Goal: Information Seeking & Learning: Understand process/instructions

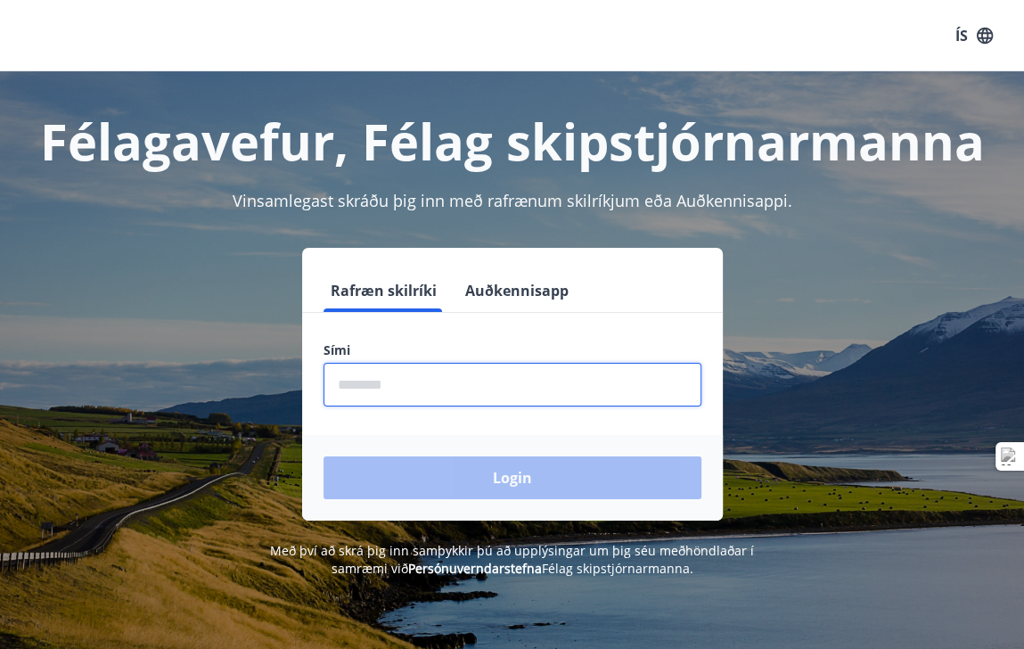
click at [408, 387] on input "phone" at bounding box center [513, 385] width 378 height 44
type input "********"
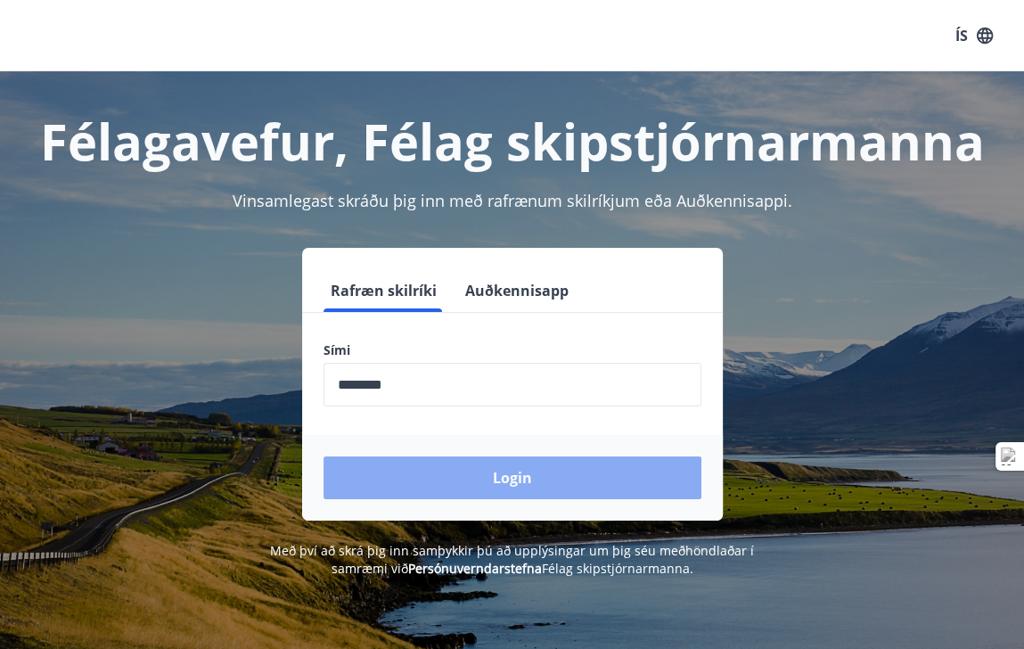
click at [439, 481] on button "Login" at bounding box center [513, 477] width 378 height 43
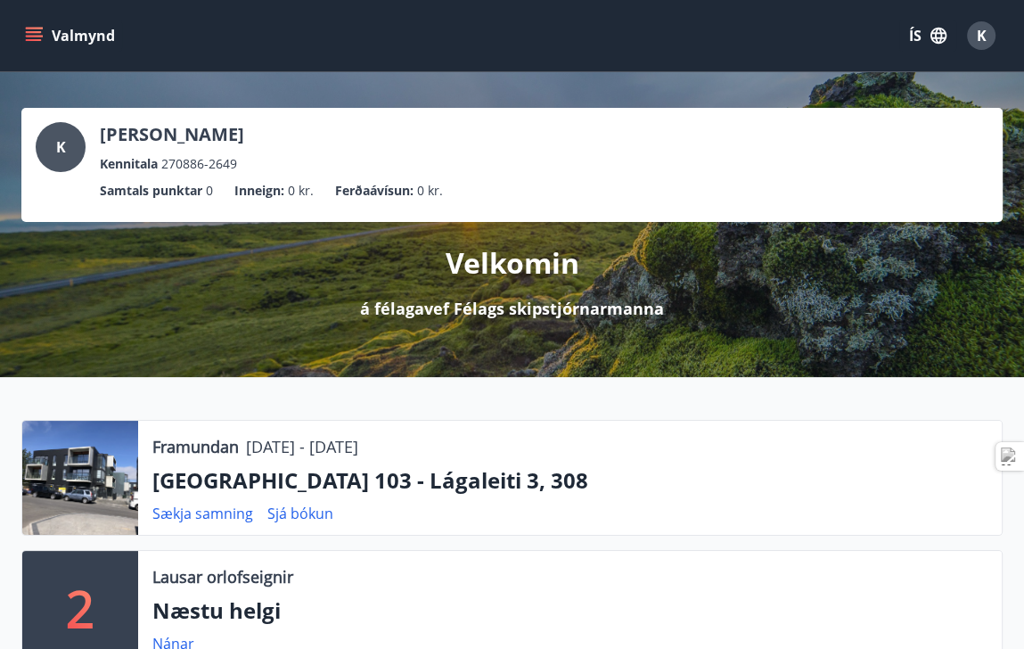
click at [25, 32] on icon "menu" at bounding box center [34, 36] width 18 height 18
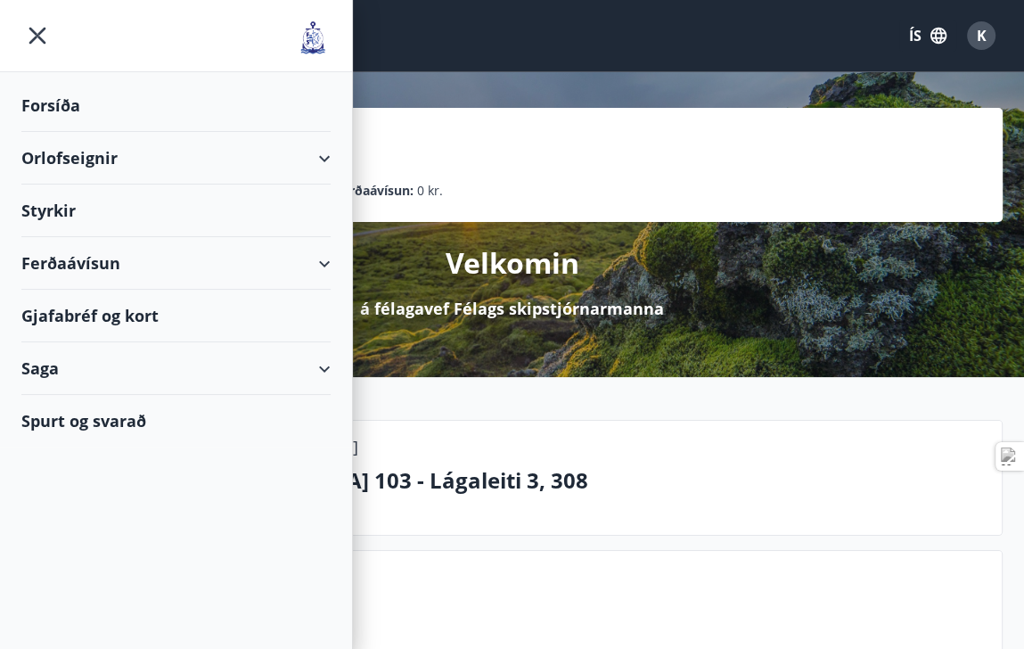
click at [78, 413] on div "Spurt og svarað" at bounding box center [175, 421] width 309 height 52
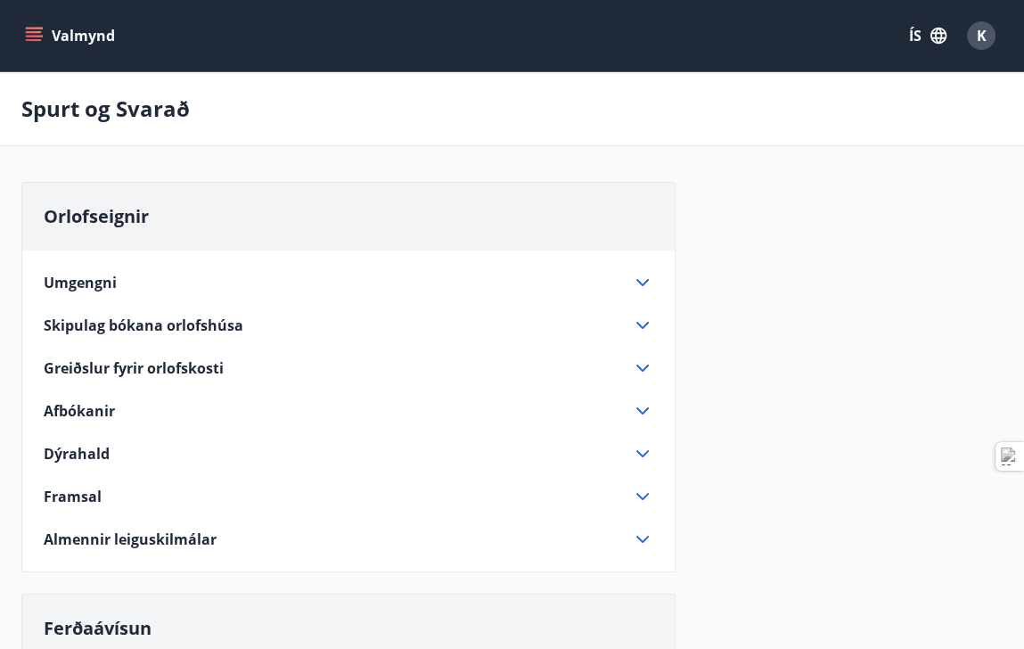
click at [628, 318] on div "Skipulag bókana orlofshúsa" at bounding box center [338, 326] width 588 height 20
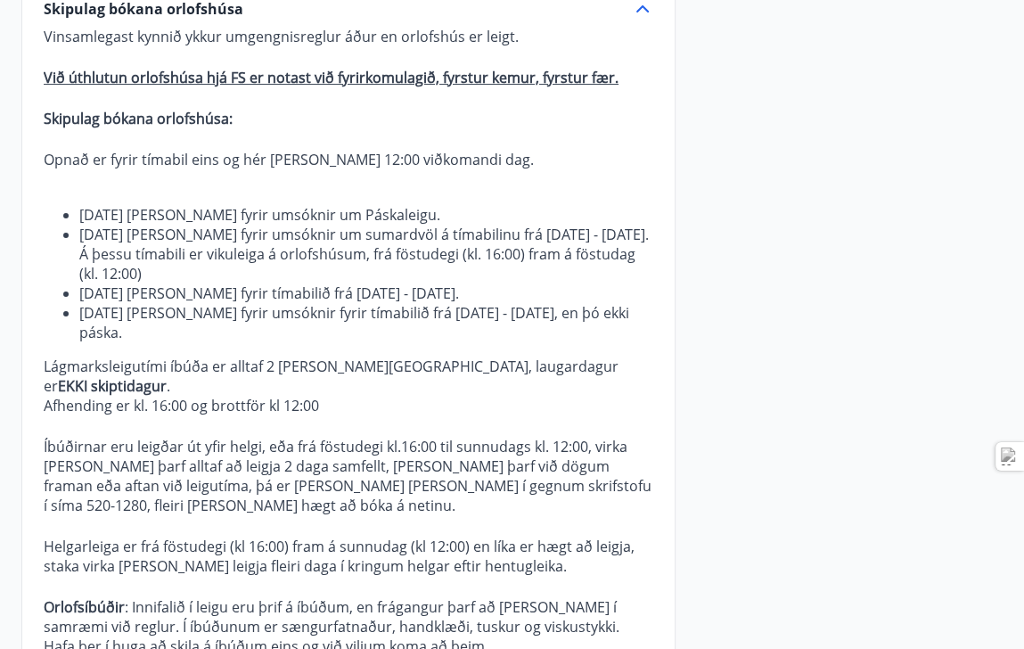
scroll to position [317, 0]
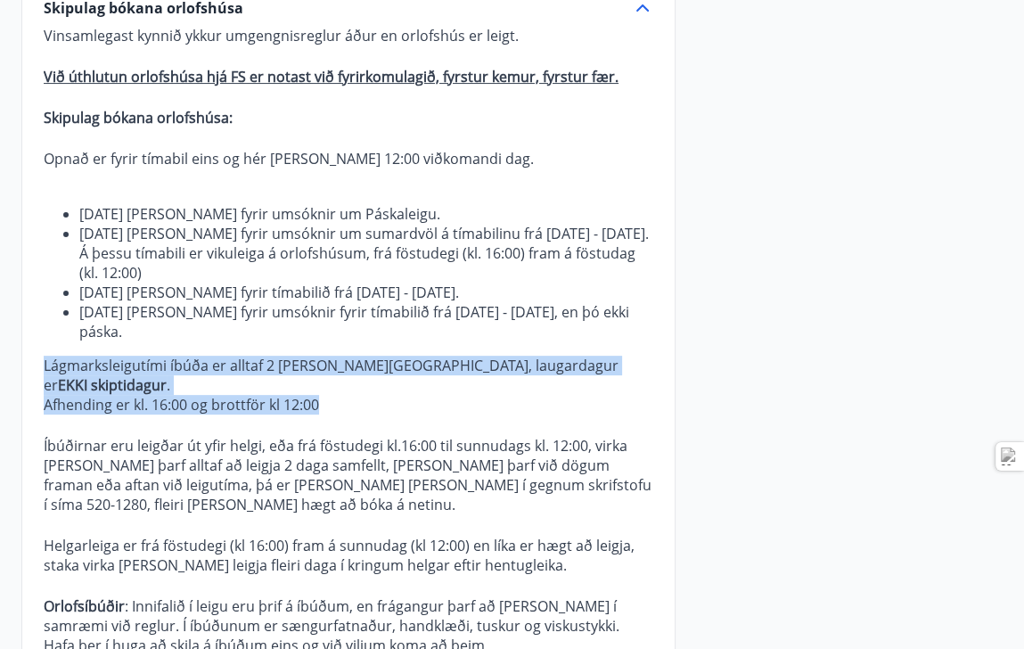
drag, startPoint x: 40, startPoint y: 366, endPoint x: 357, endPoint y: 376, distance: 317.5
click at [357, 376] on div "Umgengni Höfum hugfast að orlofshúsin/íbúðirnar eru okkar eign, byggð eða keypt…" at bounding box center [348, 471] width 653 height 1077
click at [302, 395] on p "Afhending er kl. 16:00 og brottför kl 12:00" at bounding box center [349, 405] width 610 height 20
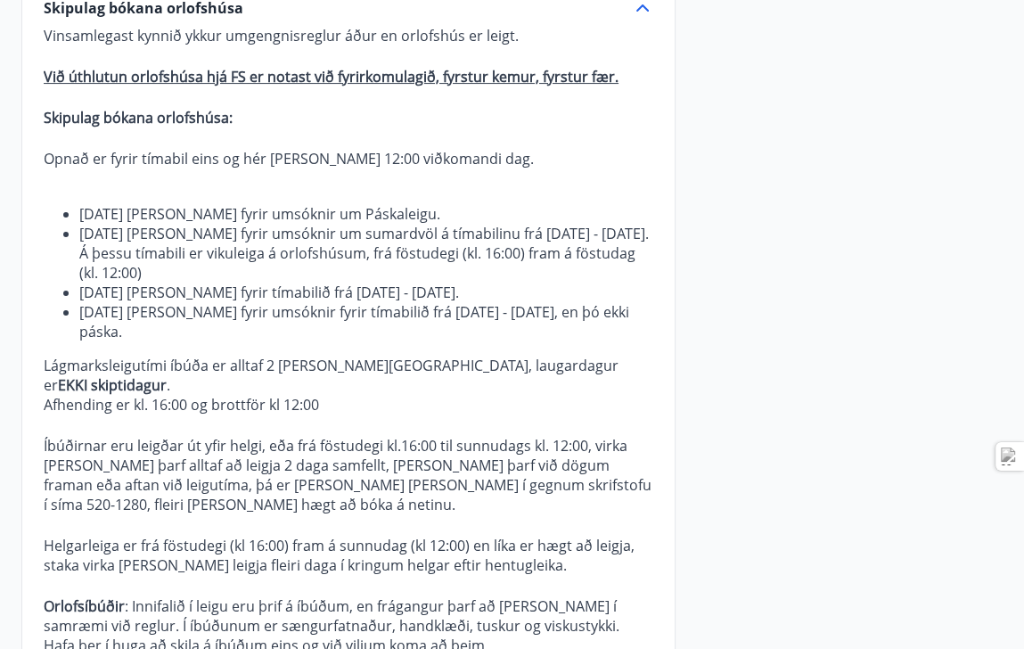
drag, startPoint x: 307, startPoint y: 378, endPoint x: 292, endPoint y: 370, distance: 17.1
click at [292, 370] on p "Vinsamlegast kynnið ykkur umgengnisreglur áður en orlofshús er leigt. Við úthlu…" at bounding box center [349, 411] width 610 height 770
click at [316, 395] on p "Afhending er kl. 16:00 og brottför kl 12:00" at bounding box center [349, 405] width 610 height 20
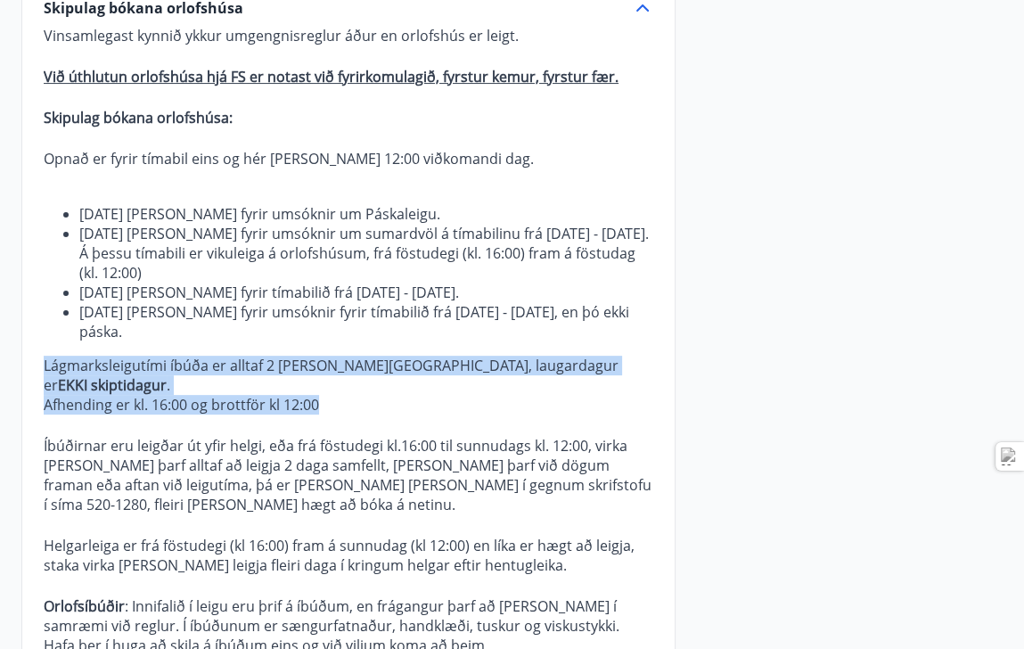
drag, startPoint x: 341, startPoint y: 391, endPoint x: 37, endPoint y: 355, distance: 306.2
click at [37, 355] on div "Umgengni Höfum hugfast að orlofshúsin/íbúðirnar eru okkar eign, byggð eða keypt…" at bounding box center [348, 471] width 653 height 1077
copy p "Lágmarksleigutími íbúða er alltaf 2 [PERSON_NAME], laugardagur er EKKI skiptida…"
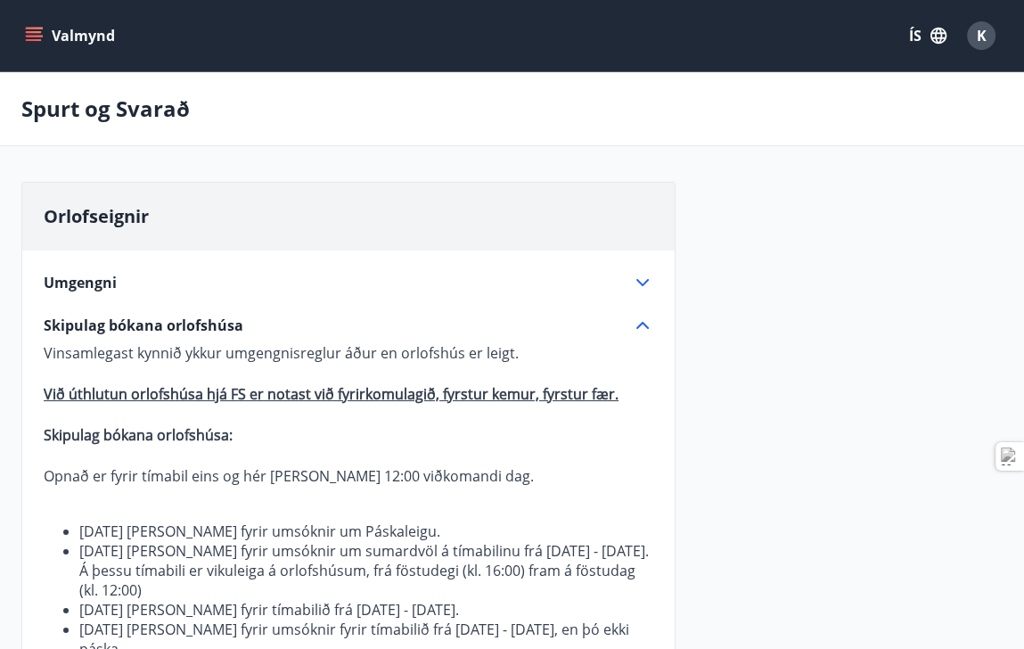
click at [38, 29] on icon "menu" at bounding box center [36, 29] width 20 height 2
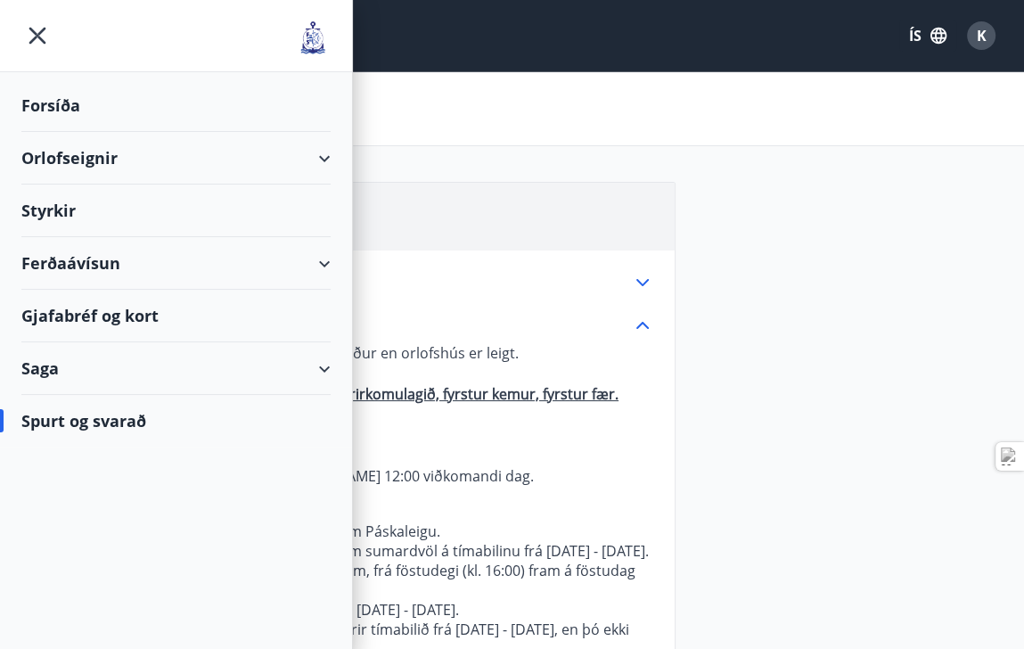
click at [48, 156] on div "Orlofseignir" at bounding box center [175, 158] width 309 height 53
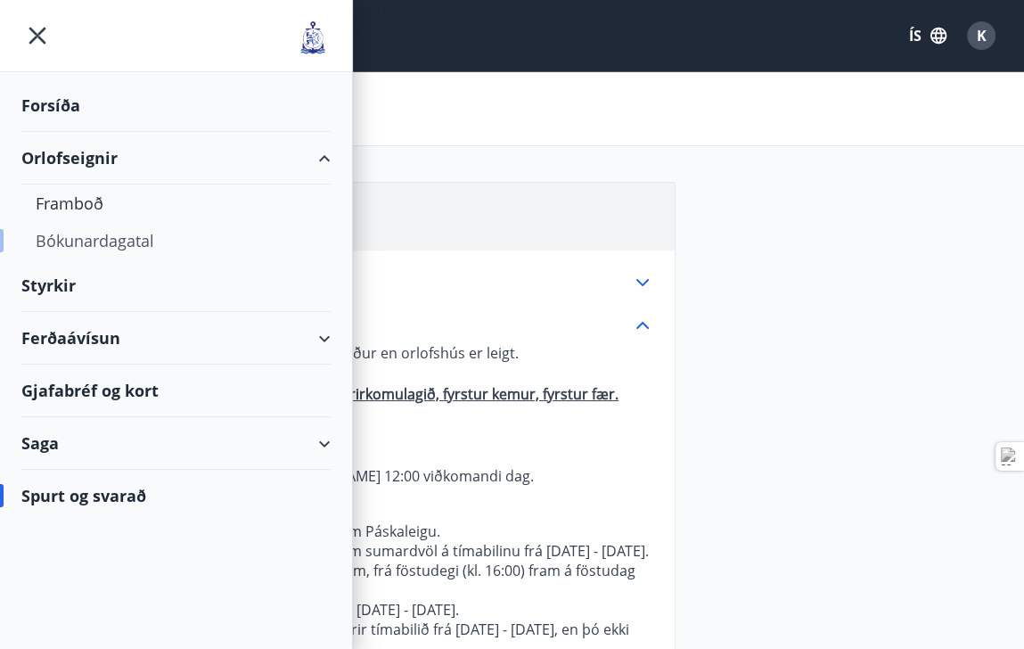
click at [56, 239] on div "Bókunardagatal" at bounding box center [176, 240] width 281 height 37
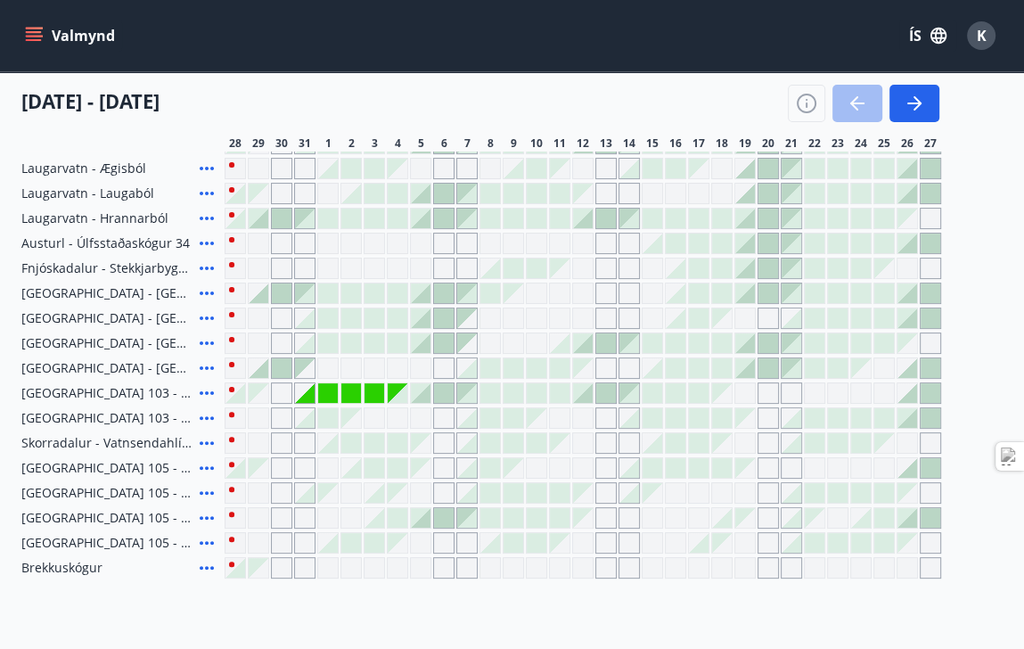
scroll to position [239, 0]
click at [585, 450] on div "Gráir dagar eru ekki bókanlegir" at bounding box center [582, 444] width 21 height 21
click at [612, 450] on div "Gráir dagar eru ekki bókanlegir" at bounding box center [606, 444] width 21 height 21
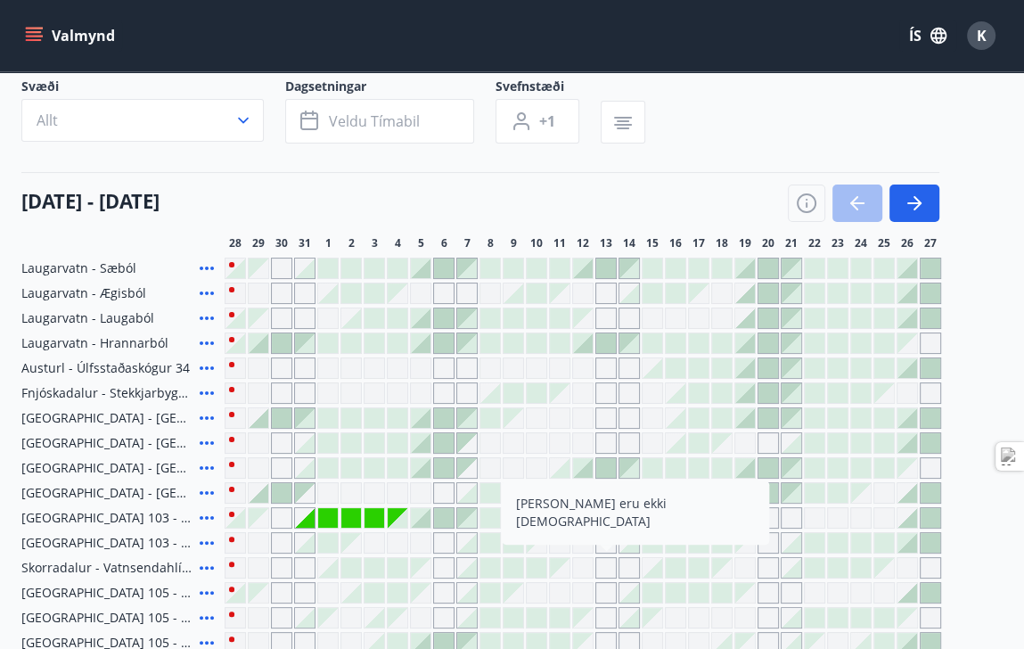
scroll to position [114, 0]
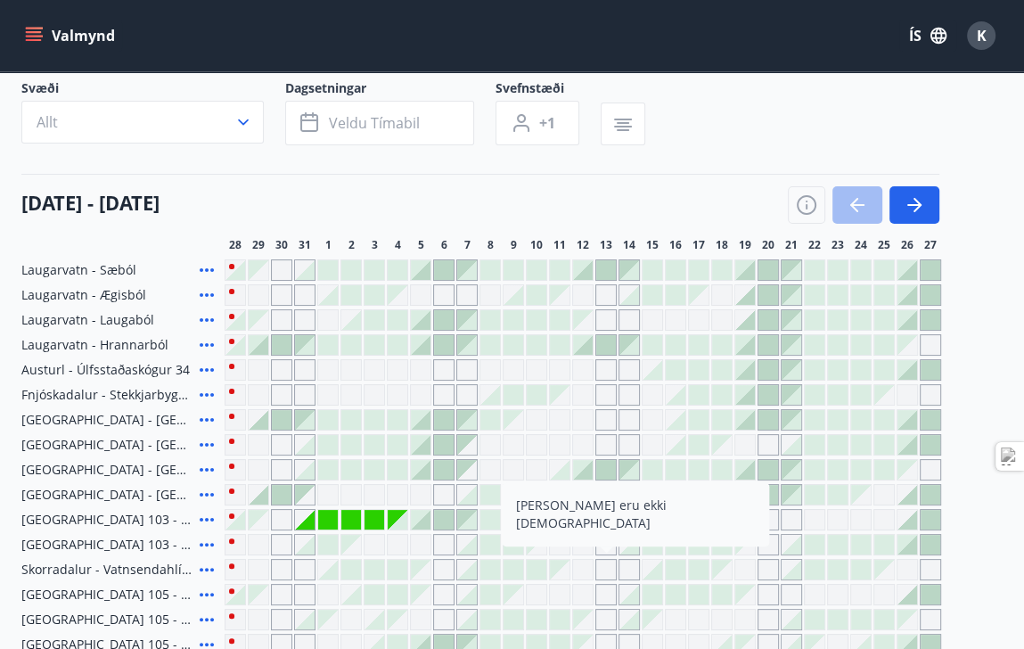
click at [604, 318] on div "Gráir dagar eru ekki bókanlegir" at bounding box center [606, 319] width 21 height 21
click at [606, 293] on div "Laugarvatn - [GEOGRAPHIC_DATA] [GEOGRAPHIC_DATA] - [GEOGRAPHIC_DATA] Laugarvatn…" at bounding box center [512, 482] width 982 height 446
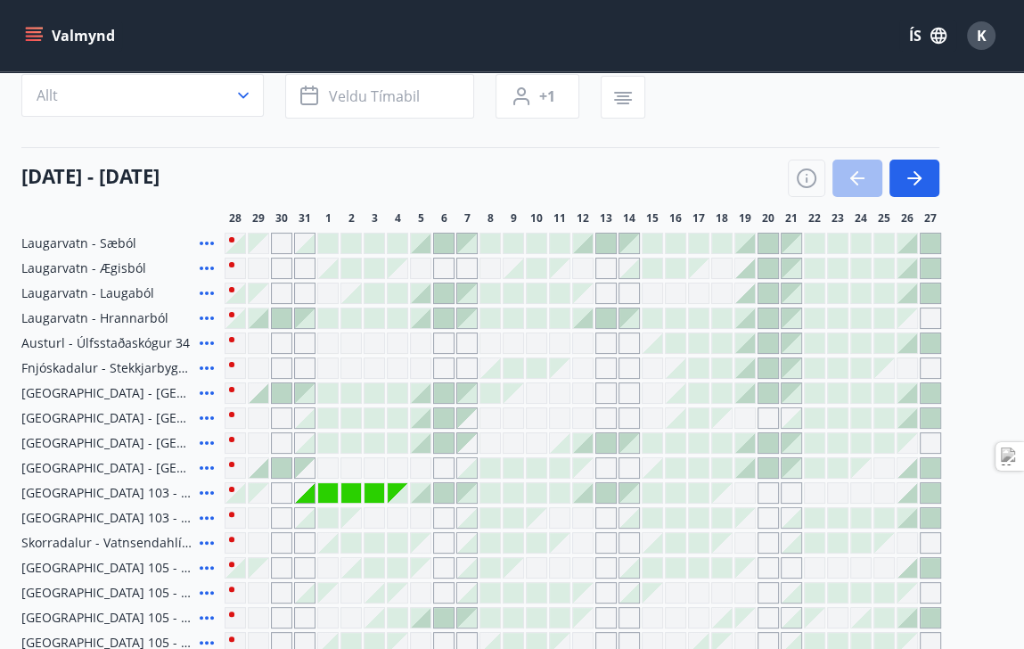
scroll to position [139, 0]
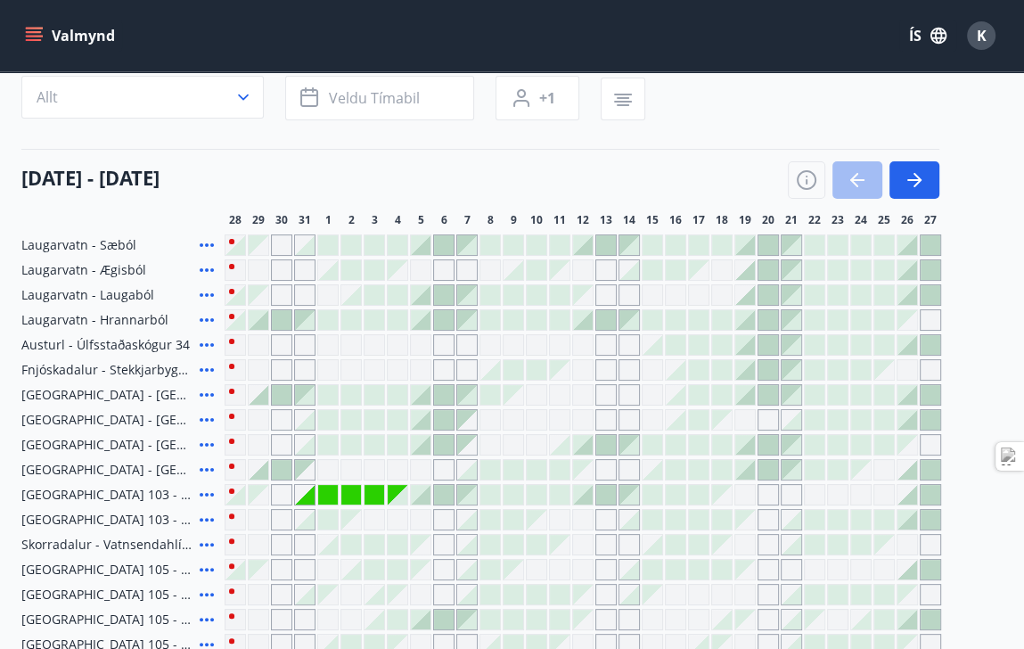
click at [587, 323] on div at bounding box center [583, 320] width 20 height 20
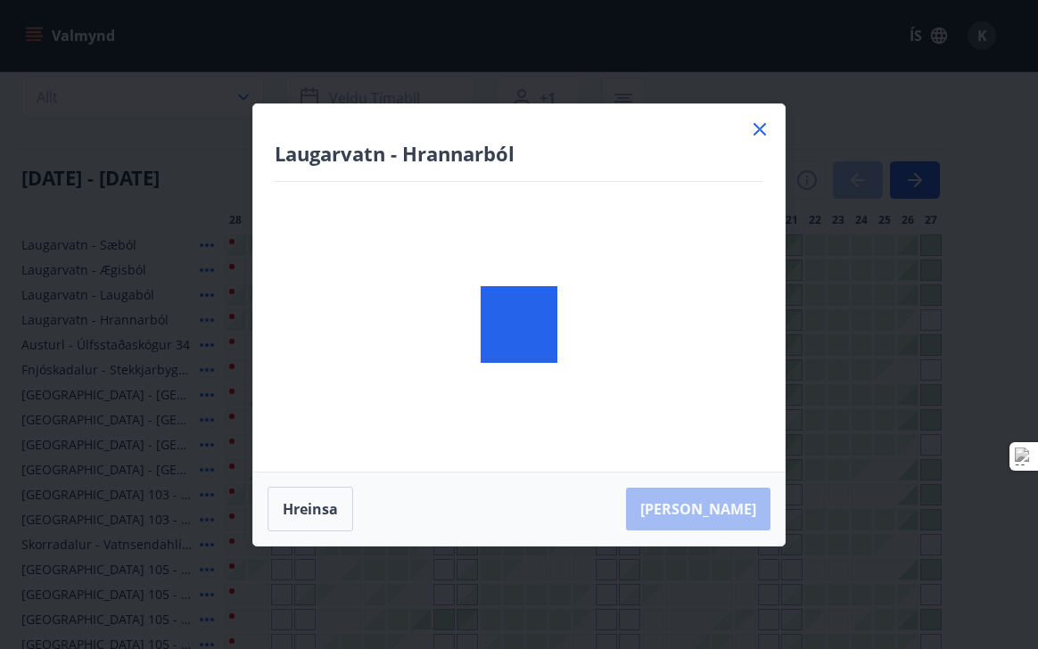
click at [628, 326] on div at bounding box center [518, 324] width 531 height 441
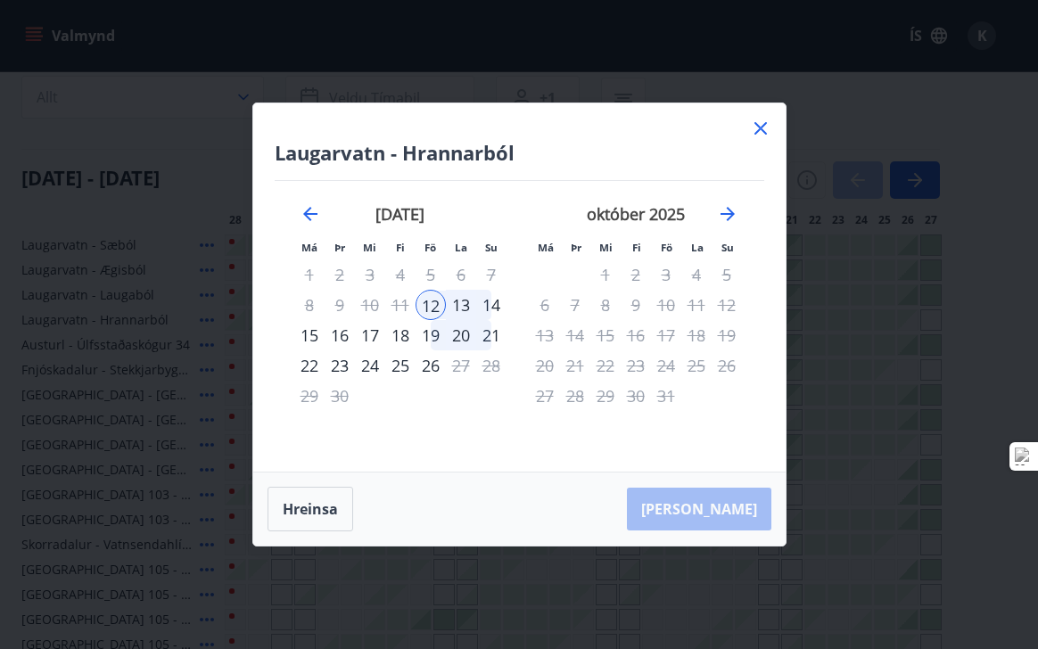
click at [750, 129] on icon at bounding box center [760, 128] width 21 height 21
click at [756, 113] on div "Svæði Allt Dagsetningar Veldu tímabil Svefnstæði +1" at bounding box center [512, 90] width 982 height 73
